Goal: Task Accomplishment & Management: Use online tool/utility

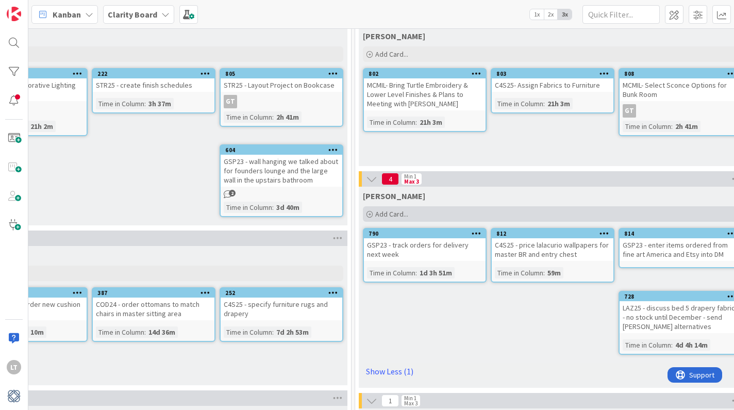
click at [489, 212] on div "Add Card..." at bounding box center [552, 213] width 379 height 15
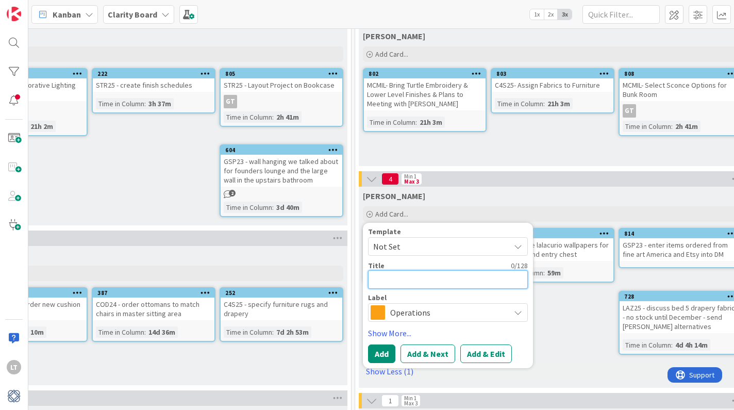
type textarea "M"
type textarea "x"
type textarea "Ma"
type textarea "x"
type textarea "Mak"
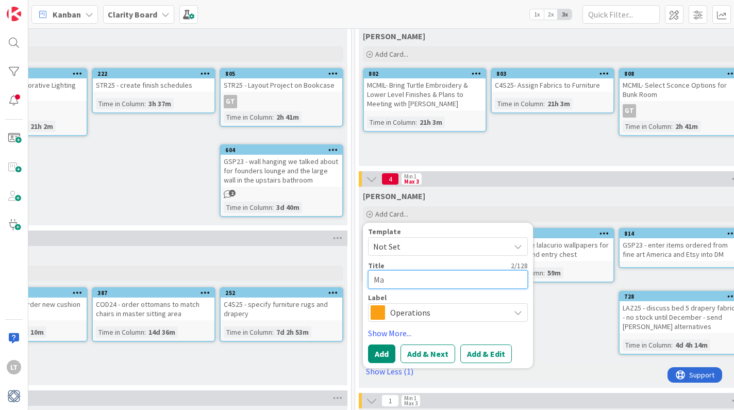
type textarea "x"
type textarea "Make"
type textarea "x"
type textarea "Make"
type textarea "x"
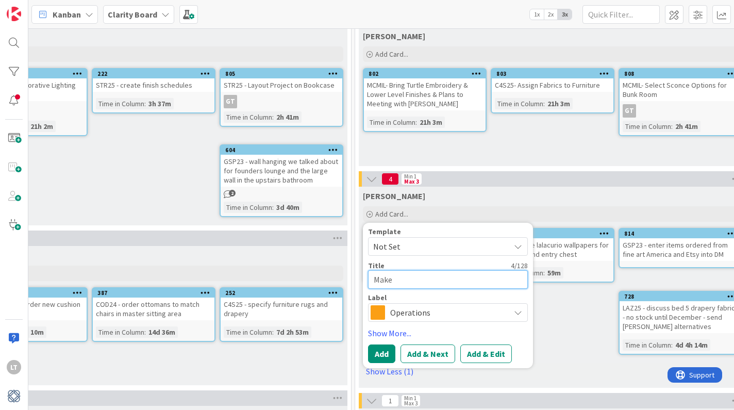
type textarea "Make s"
type textarea "x"
type textarea "Make su"
type textarea "x"
type textarea "Make sur"
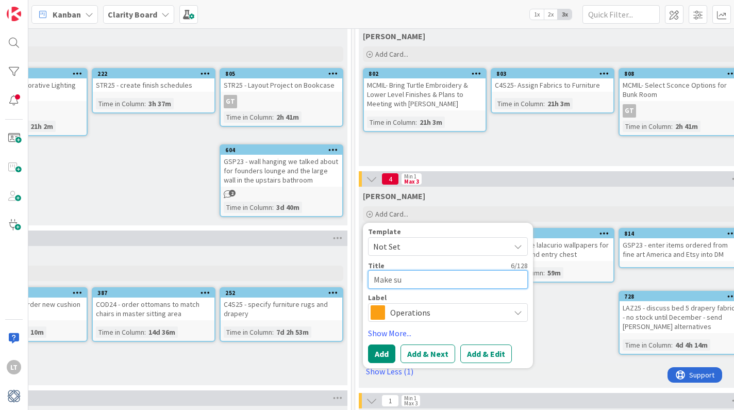
type textarea "x"
type textarea "Make sure"
type textarea "x"
type textarea "Make sure"
type textarea "x"
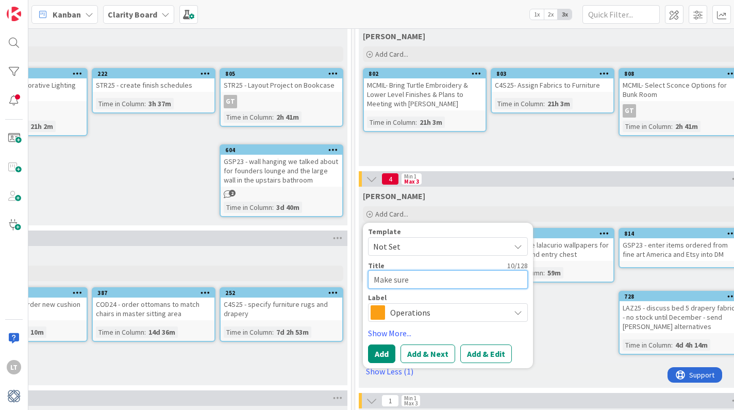
type textarea "Make sure w"
type textarea "x"
type textarea "Make sure we"
type textarea "x"
type textarea "Make sure we"
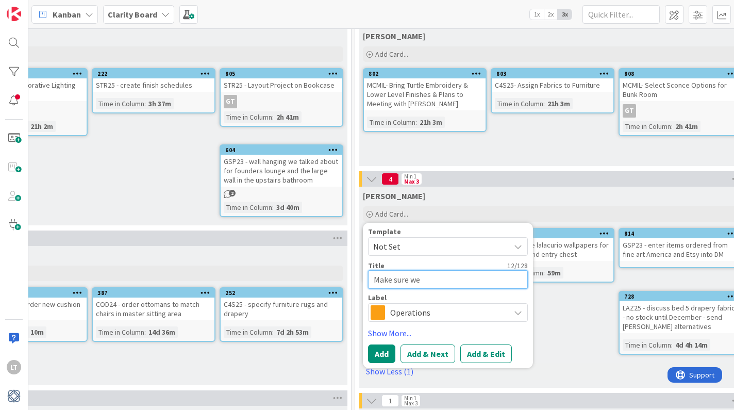
type textarea "x"
type textarea "Make sure we r"
type textarea "x"
type textarea "Make sure we re"
type textarea "x"
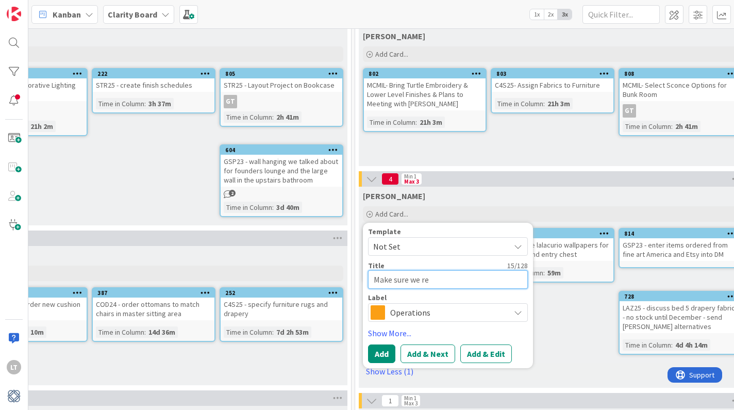
type textarea "Make sure we rec"
type textarea "x"
type textarea "Make sure we rece"
type textarea "x"
type textarea "Make sure we recei"
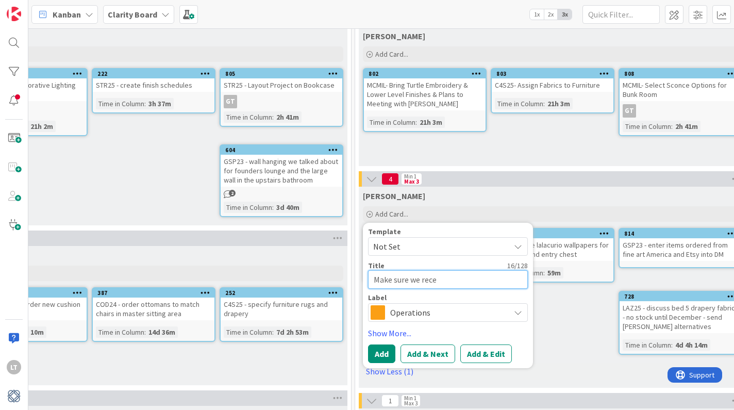
type textarea "x"
type textarea "Make sure we receiv"
type textarea "x"
type textarea "Make sure we receive"
type textarea "x"
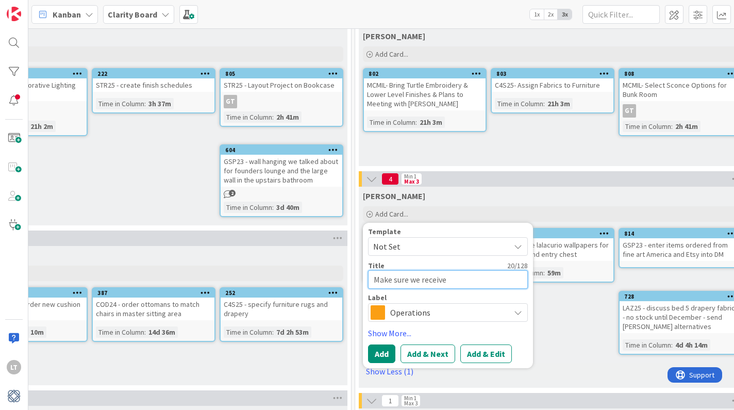
type textarea "Make sure we receive"
type textarea "x"
type textarea "Make sure we receive c"
type textarea "x"
type textarea "Make sure we receive cr"
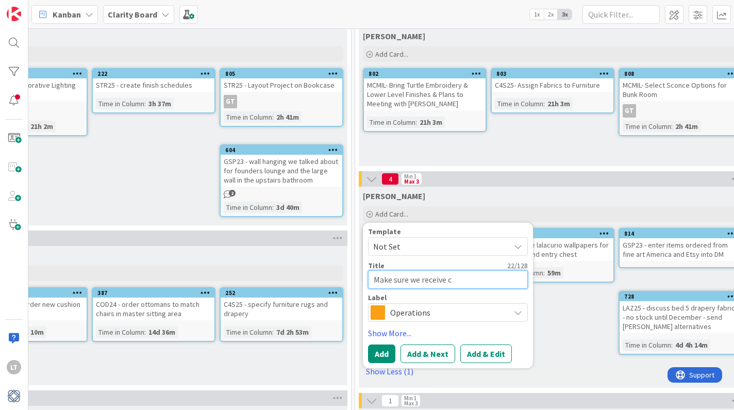
type textarea "x"
type textarea "Make sure we receive cre"
type textarea "x"
type textarea "Make sure we receive cred"
type textarea "x"
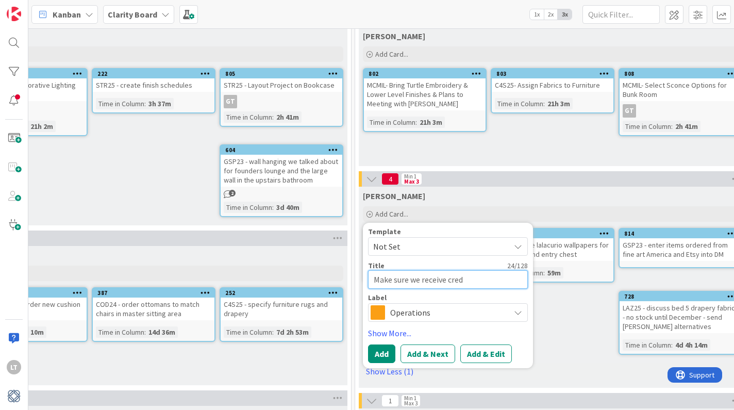
type textarea "Make sure we receive credi"
type textarea "x"
type textarea "Make sure we receive credit"
type textarea "x"
type textarea "Make sure we receive credit"
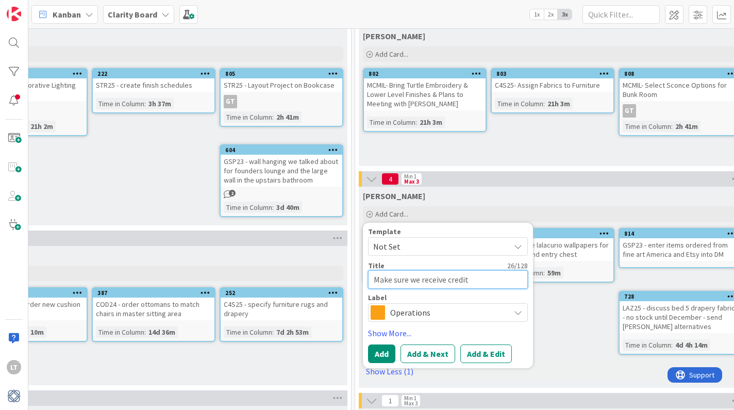
type textarea "x"
type textarea "Make sure we receive credit f"
type textarea "x"
type textarea "Make sure we receive credit fo"
type textarea "x"
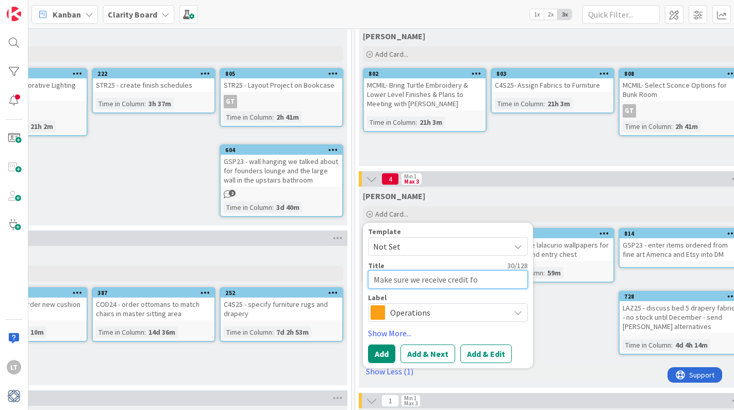
type textarea "Make sure we receive credit fo"
type textarea "x"
type textarea "Make sure we receive credit fo r"
type textarea "x"
type textarea "Make sure we receive credit fo"
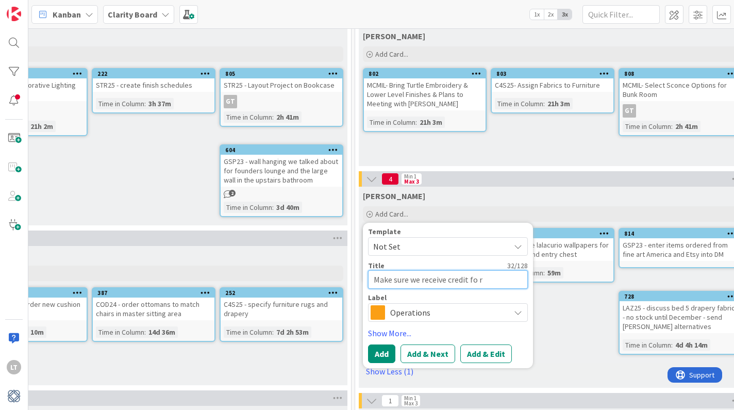
type textarea "x"
type textarea "Make sure we receive credit fo"
type textarea "x"
type textarea "Make sure we receive credit for"
type textarea "x"
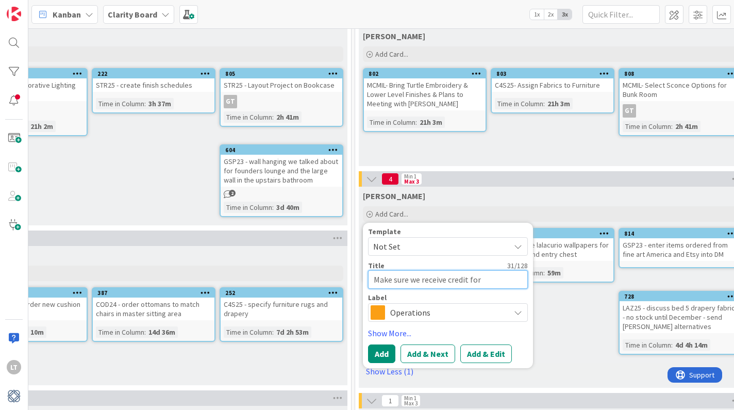
type textarea "Make sure we receive credit for"
type textarea "x"
type textarea "Make sure we receive credit for S"
type textarea "x"
type textarea "Make sure we receive credit for St"
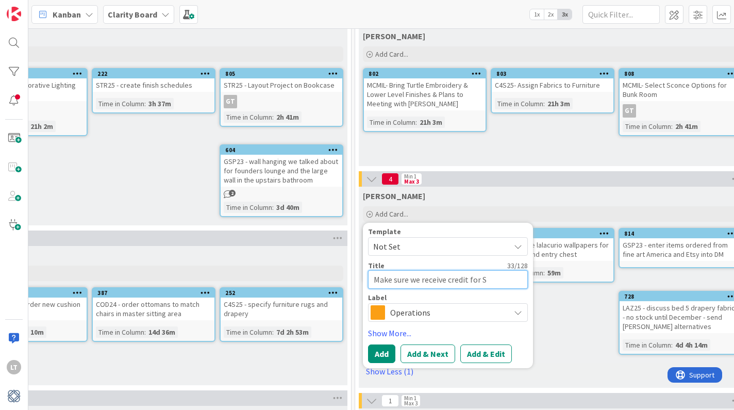
type textarea "x"
type textarea "Make sure we receive credit for Sta"
type textarea "x"
type textarea "Make sure we receive credit for Staf"
type textarea "x"
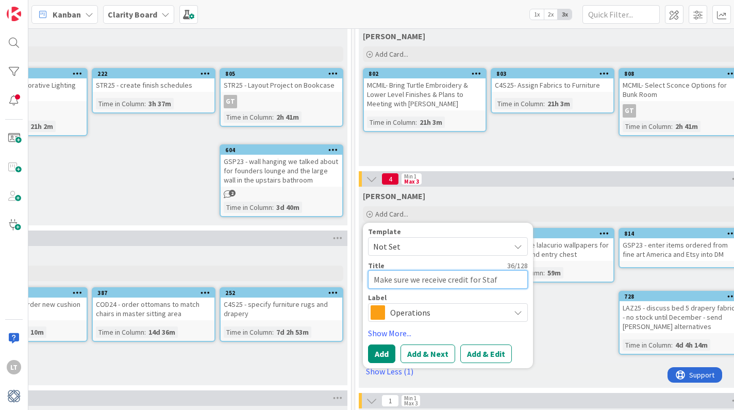
type textarea "Make sure we receive credit for Staff"
type textarea "x"
type textarea "Make sure we receive credit for [PERSON_NAME]"
type textarea "x"
type textarea "Make sure we receive credit for [PERSON_NAME]"
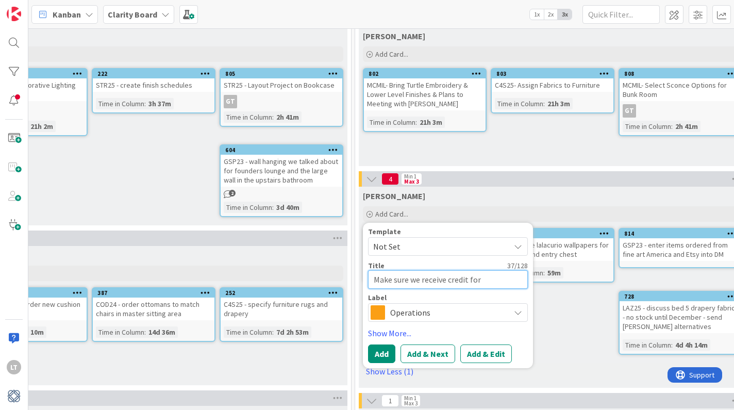
type textarea "x"
type textarea "Make sure we receive credit for [PERSON_NAME]"
type textarea "x"
type textarea "Make sure we receive credit for [PERSON_NAME]"
type textarea "x"
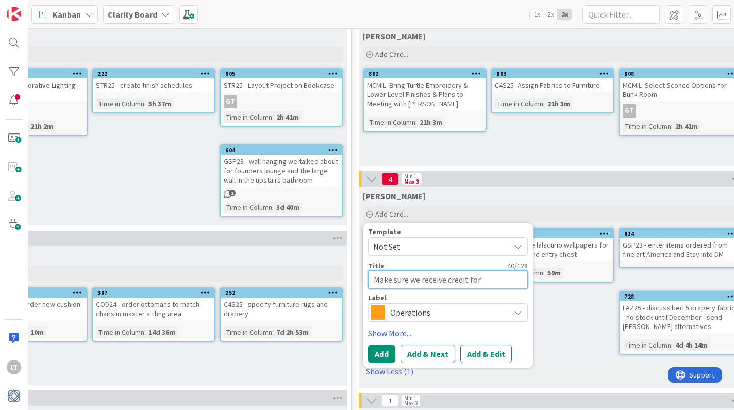
type textarea "Make sure we receive credit for [PERSON_NAME]"
type textarea "x"
type textarea "Make sure we receive credit for [PERSON_NAME]"
type textarea "x"
type textarea "Make sure we receive credit for [PERSON_NAME] Re"
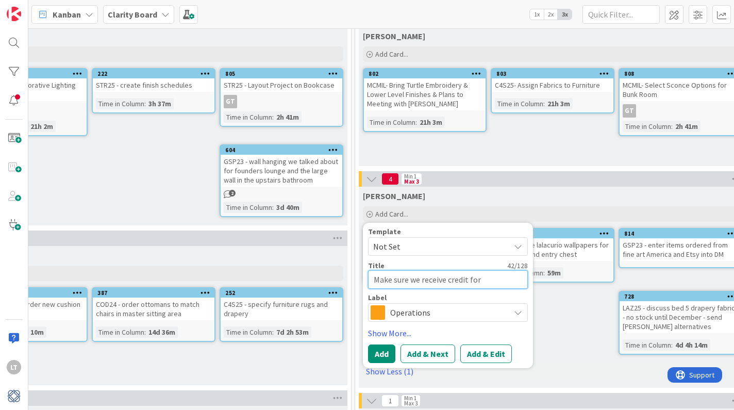
type textarea "x"
type textarea "Make sure we receive credit for [PERSON_NAME] Reg"
type textarea "x"
type textarea "Make sure we receive credit for [PERSON_NAME]"
type textarea "x"
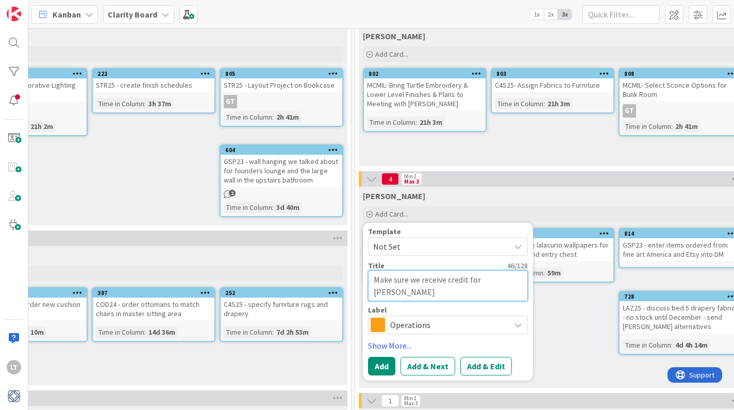
type textarea "Make sure we receive credit for [PERSON_NAME]"
type textarea "x"
type textarea "Make sure we receive credit for [PERSON_NAME]"
type textarea "x"
type textarea "Make sure we receive credit for [PERSON_NAME]"
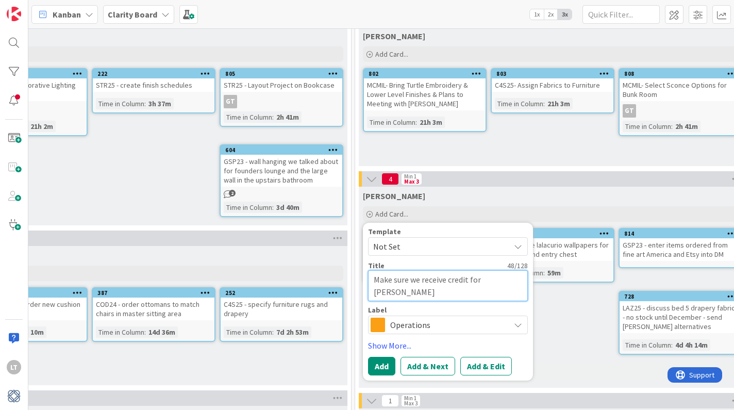
type textarea "x"
type textarea "Make sure we receive credit for [PERSON_NAME]"
type textarea "x"
type textarea "Make sure we receive credit for [PERSON_NAME]"
type textarea "x"
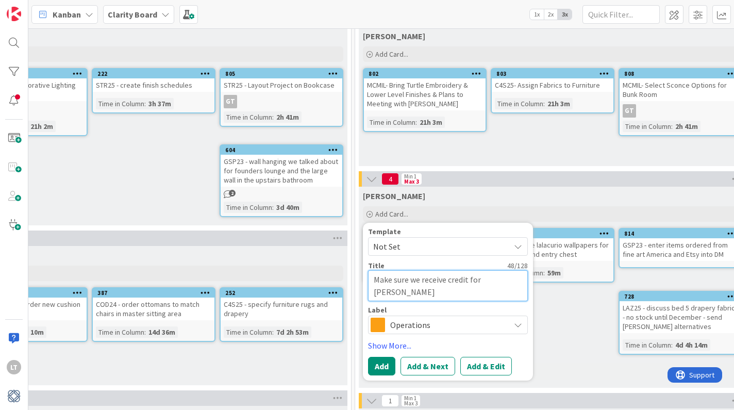
type textarea "Make sure we receive credit for [PERSON_NAME]"
type textarea "x"
type textarea "Make sure we receive credit for [PERSON_NAME]"
type textarea "x"
type textarea "Make sure we receive credit for [PERSON_NAME] And"
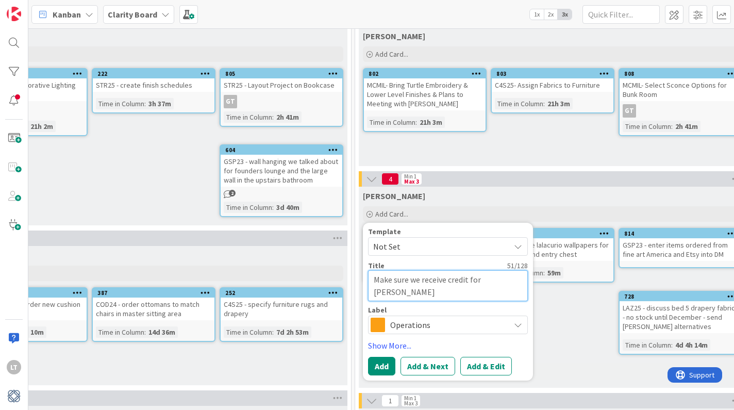
type textarea "x"
type textarea "Make sure we receive credit for [PERSON_NAME]"
type textarea "x"
type textarea "Make sure we receive credit for [PERSON_NAME]"
type textarea "x"
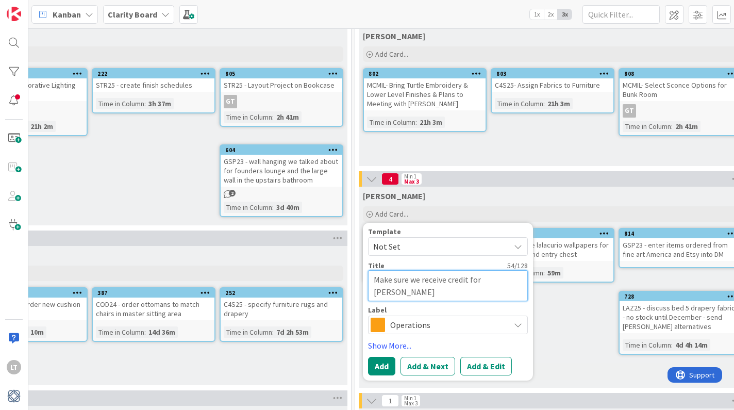
type textarea "Make sure we receive credit for [PERSON_NAME]"
type textarea "x"
type textarea "Make sure we receive credit for [PERSON_NAME] And"
type textarea "x"
type textarea "Make sure we receive credit for [PERSON_NAME]"
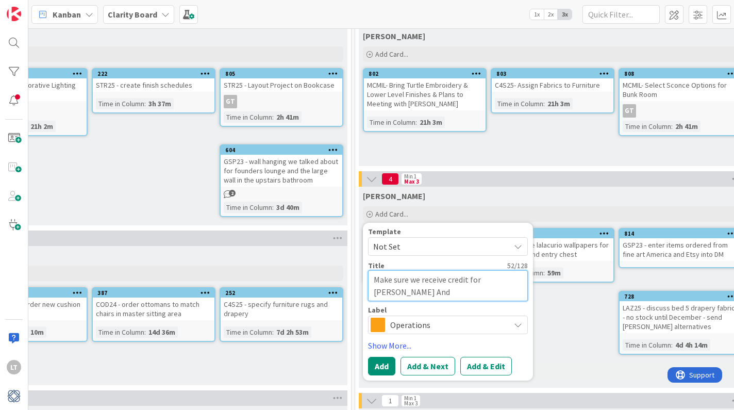
type textarea "x"
type textarea "Make sure we receive credit for [PERSON_NAME] [PERSON_NAME]"
type textarea "x"
type textarea "Make sure we receive credit for [PERSON_NAME] [PERSON_NAME]"
type textarea "x"
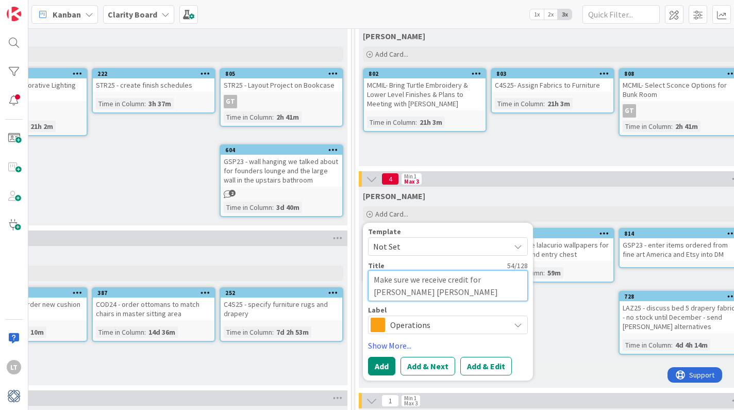
type textarea "Make sure we receive credit for [PERSON_NAME] [PERSON_NAME]"
type textarea "x"
type textarea "Make sure we receive credit for [PERSON_NAME] [PERSON_NAME] l"
type textarea "x"
type textarea "Make sure we receive credit for [PERSON_NAME] [PERSON_NAME] la"
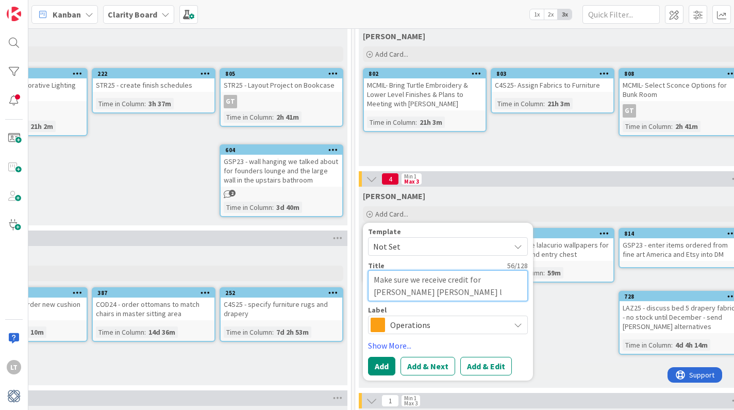
type textarea "x"
type textarea "Make sure we receive credit for [PERSON_NAME] [PERSON_NAME] l"
type textarea "x"
type textarea "Make sure we receive credit for [PERSON_NAME] [PERSON_NAME]"
type textarea "x"
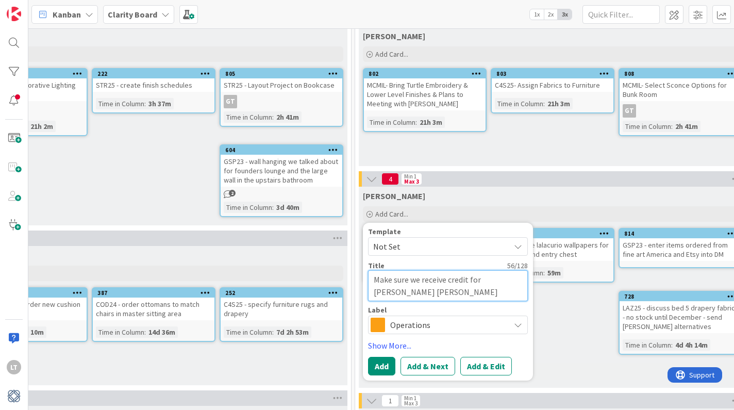
type textarea "Make sure we receive credit for [PERSON_NAME] [PERSON_NAME] L"
type textarea "x"
type textarea "Make sure we receive credit for [PERSON_NAME] [PERSON_NAME] La"
type textarea "x"
type textarea "Make sure we receive credit for [PERSON_NAME] [PERSON_NAME] Lan"
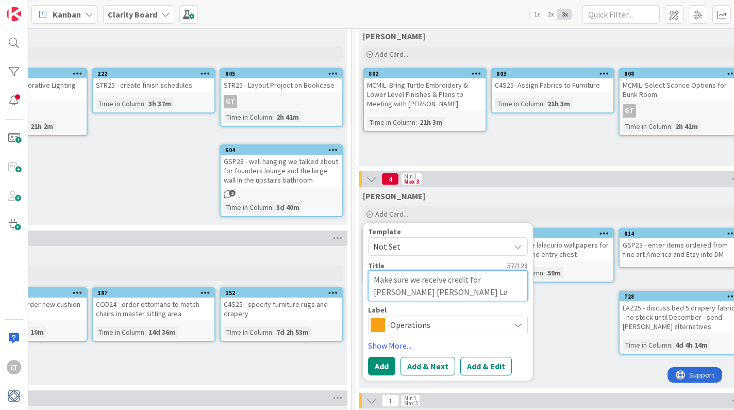
type textarea "x"
type textarea "Make sure we receive credit for [PERSON_NAME] [PERSON_NAME] Lanm"
type textarea "x"
type textarea "Make sure we receive credit for [PERSON_NAME] [PERSON_NAME] Lan"
type textarea "x"
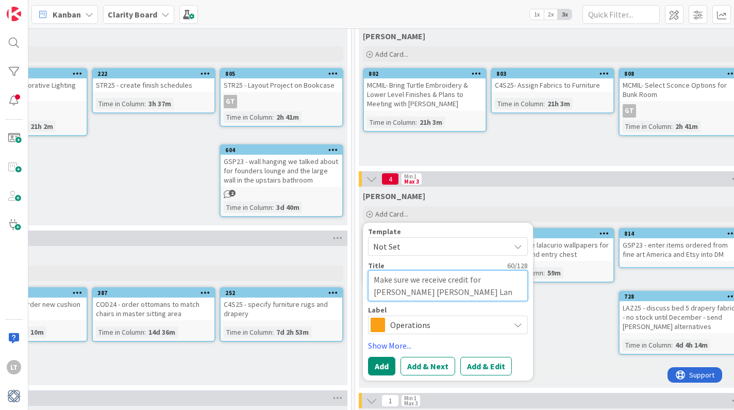
type textarea "Make sure we receive credit for [PERSON_NAME] [PERSON_NAME] La"
type textarea "x"
type textarea "Make sure we receive credit for [PERSON_NAME] [PERSON_NAME]"
type textarea "x"
type textarea "Make sure we receive credit for [PERSON_NAME] [PERSON_NAME] Lamp"
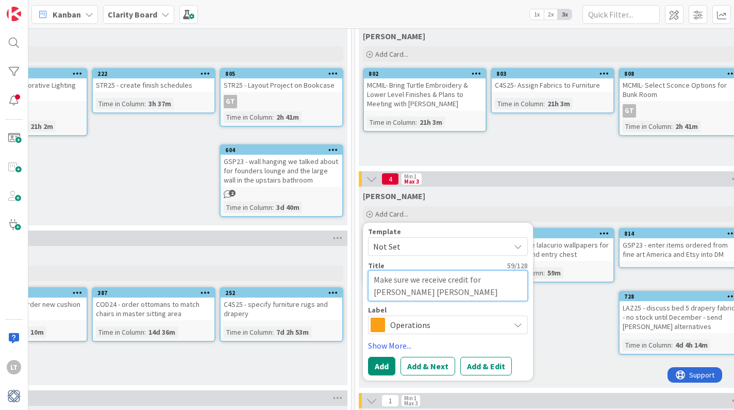
type textarea "x"
type textarea "Make sure we receive credit for [PERSON_NAME] [PERSON_NAME] Lamp"
type textarea "x"
type textarea "Make sure we receive credit for [PERSON_NAME] [PERSON_NAME] r"
type textarea "x"
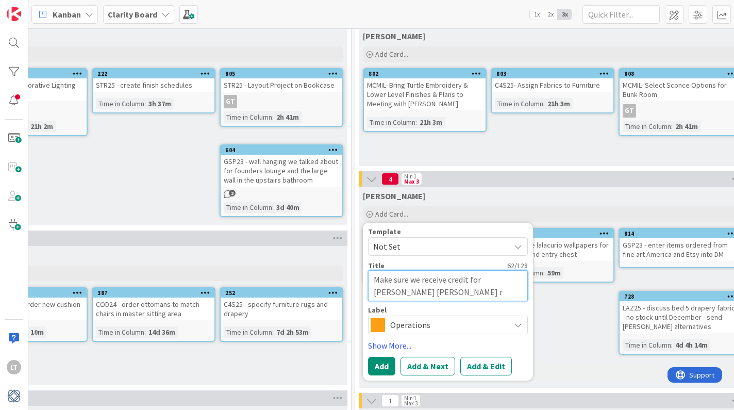
type textarea "Make sure we receive credit for [PERSON_NAME] [PERSON_NAME] Lamp re"
type textarea "x"
type textarea "Make sure we receive credit for [PERSON_NAME] [PERSON_NAME] Lamp [PERSON_NAME]"
type textarea "x"
type textarea "Make sure we receive credit for [PERSON_NAME] [PERSON_NAME] retu"
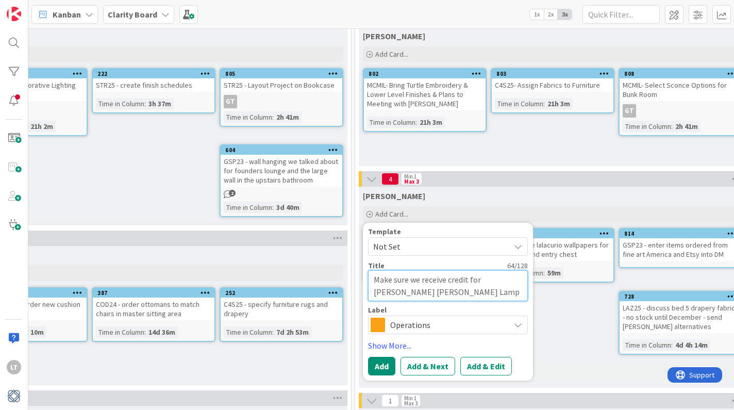
type textarea "x"
type textarea "Make sure we receive credit for [PERSON_NAME] [PERSON_NAME] Lamp retur"
type textarea "x"
type textarea "Make sure we receive credit for [PERSON_NAME] [PERSON_NAME] Lamp return"
type textarea "x"
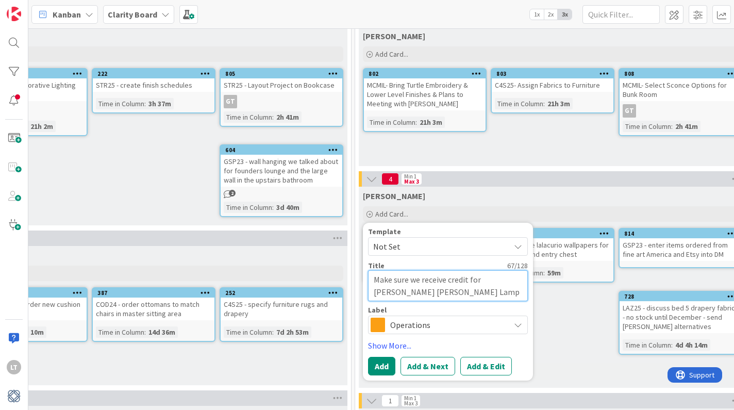
drag, startPoint x: 466, startPoint y: 280, endPoint x: 447, endPoint y: 281, distance: 19.1
click at [447, 281] on textarea "Make sure we receive credit for [PERSON_NAME] [PERSON_NAME] Lamp return" at bounding box center [448, 285] width 160 height 31
type textarea "Make sure we receive r for [PERSON_NAME] [PERSON_NAME] return"
type textarea "x"
type textarea "Make sure we receive re for [PERSON_NAME] [PERSON_NAME] Lamp return"
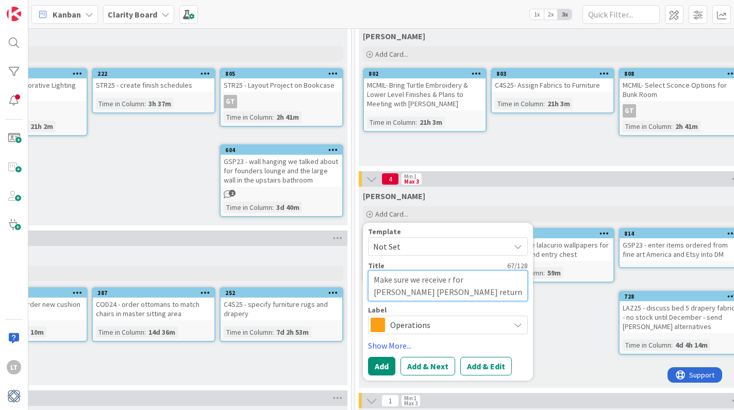
type textarea "x"
type textarea "Make sure we receive ref for [PERSON_NAME] [PERSON_NAME] Lamp return"
type textarea "x"
type textarea "Make sure we receive refu for [PERSON_NAME] [PERSON_NAME] Lamp return"
type textarea "x"
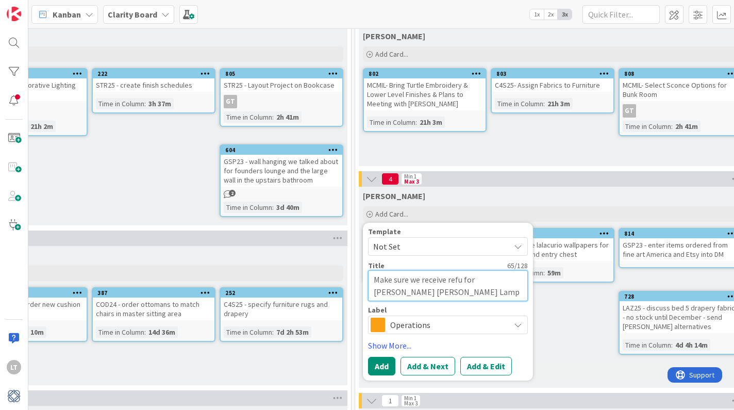
type textarea "Make sure we receive refun for [PERSON_NAME] [PERSON_NAME] Lamp return"
type textarea "x"
type textarea "Make sure we receive refund for [PERSON_NAME] [PERSON_NAME] Lamp return"
type textarea "x"
type textarea "Make sure we receive refund for [PERSON_NAME] [PERSON_NAME] Lamp return"
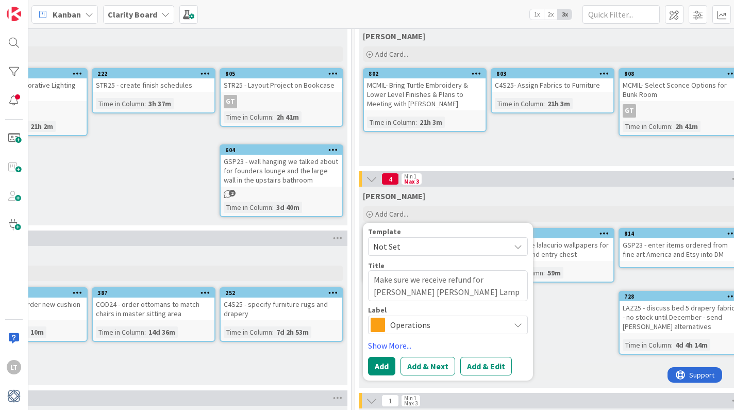
click at [439, 326] on span "Operations" at bounding box center [447, 324] width 114 height 14
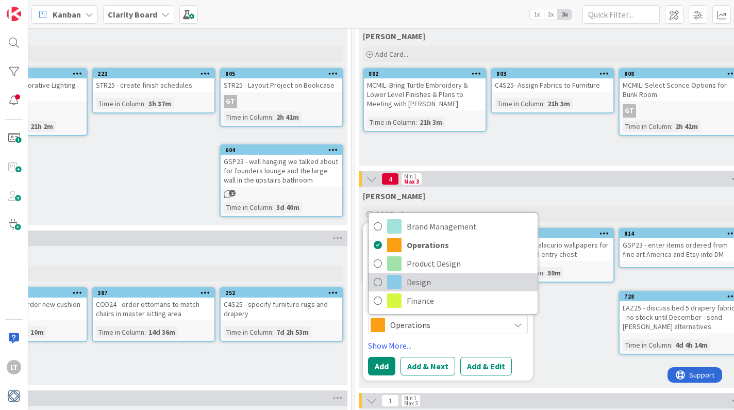
click at [426, 289] on span "Design" at bounding box center [469, 281] width 126 height 15
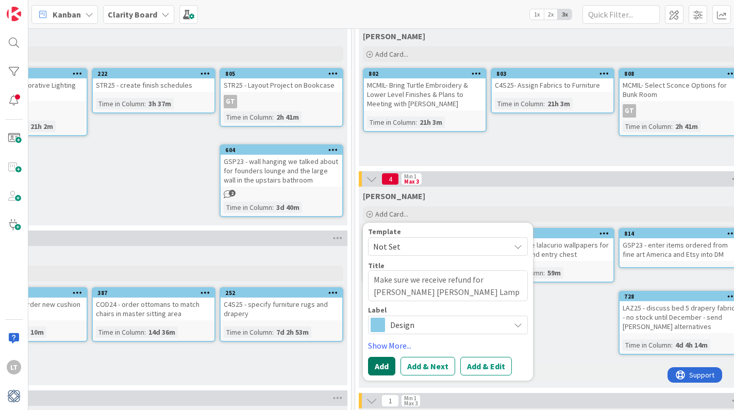
click at [381, 366] on button "Add" at bounding box center [381, 366] width 27 height 19
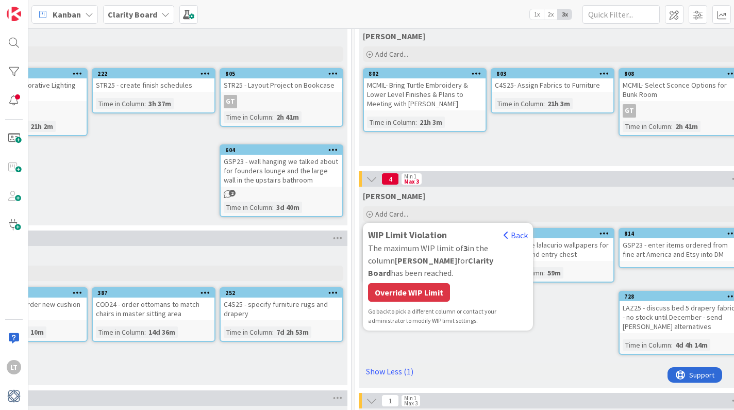
type textarea "x"
click at [410, 283] on div "Override WIP Limit" at bounding box center [409, 292] width 82 height 19
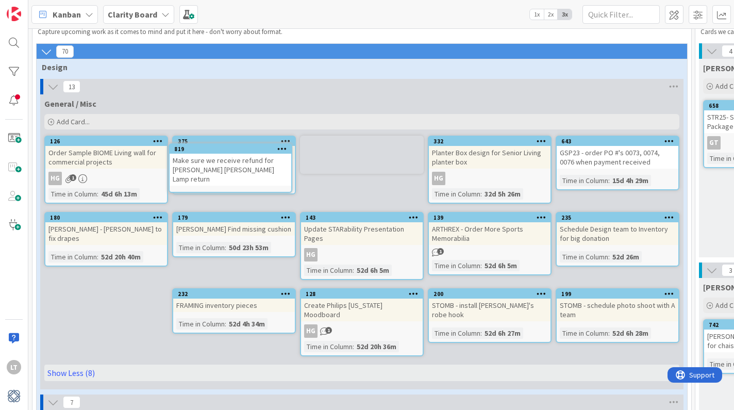
scroll to position [25, 0]
